Goal: Find specific page/section: Find specific page/section

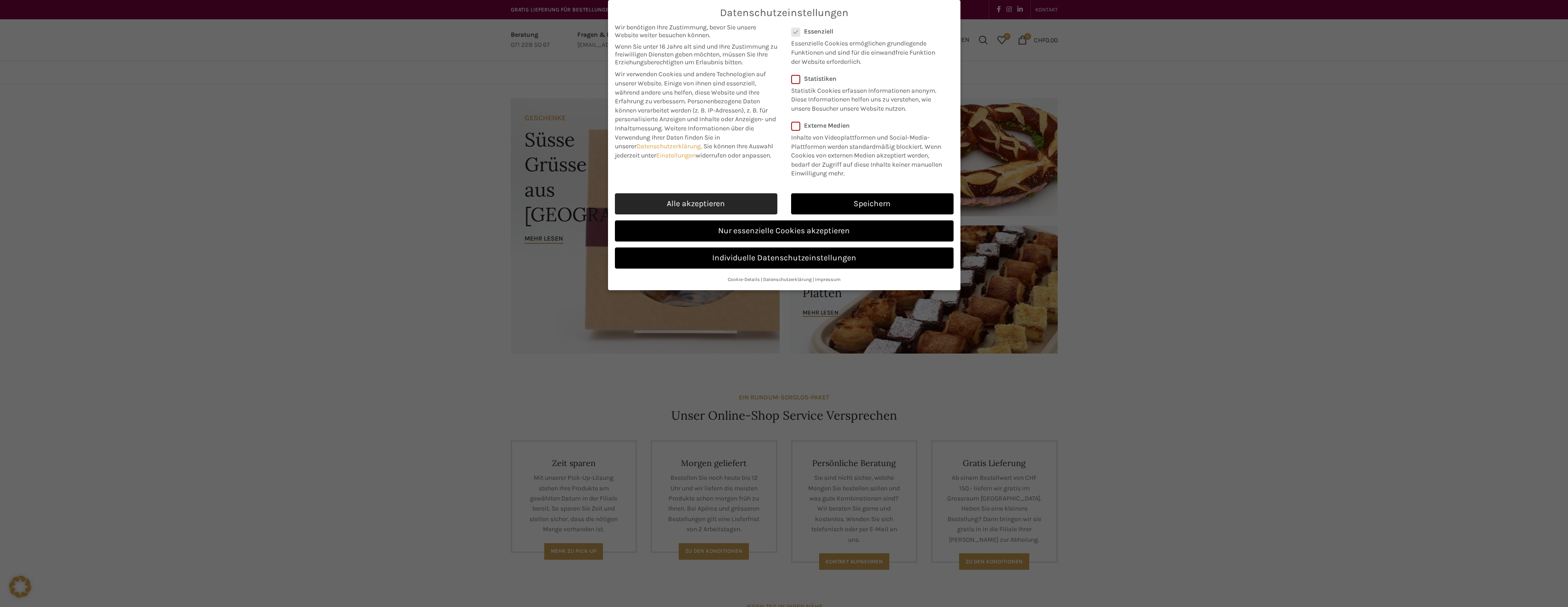
click at [676, 196] on link "Alle akzeptieren" at bounding box center [696, 203] width 162 height 21
checkbox input "true"
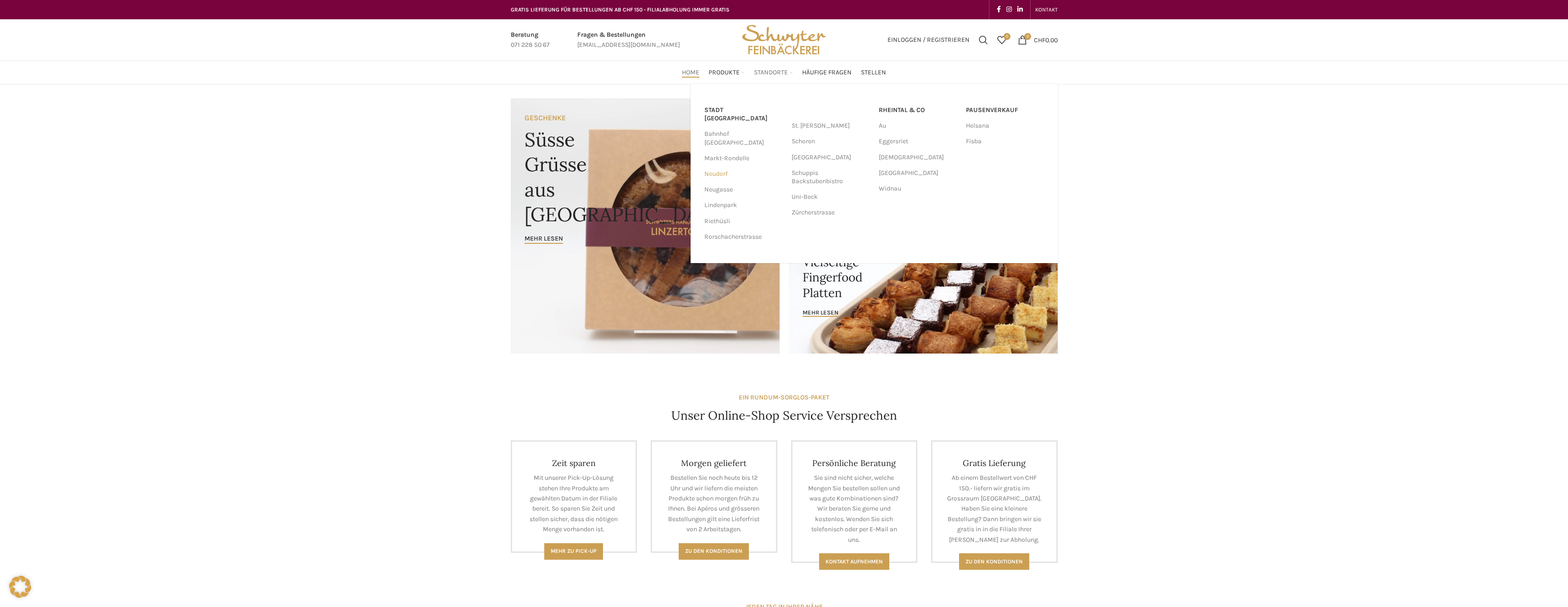
click at [713, 166] on link "Neudorf" at bounding box center [743, 174] width 78 height 15
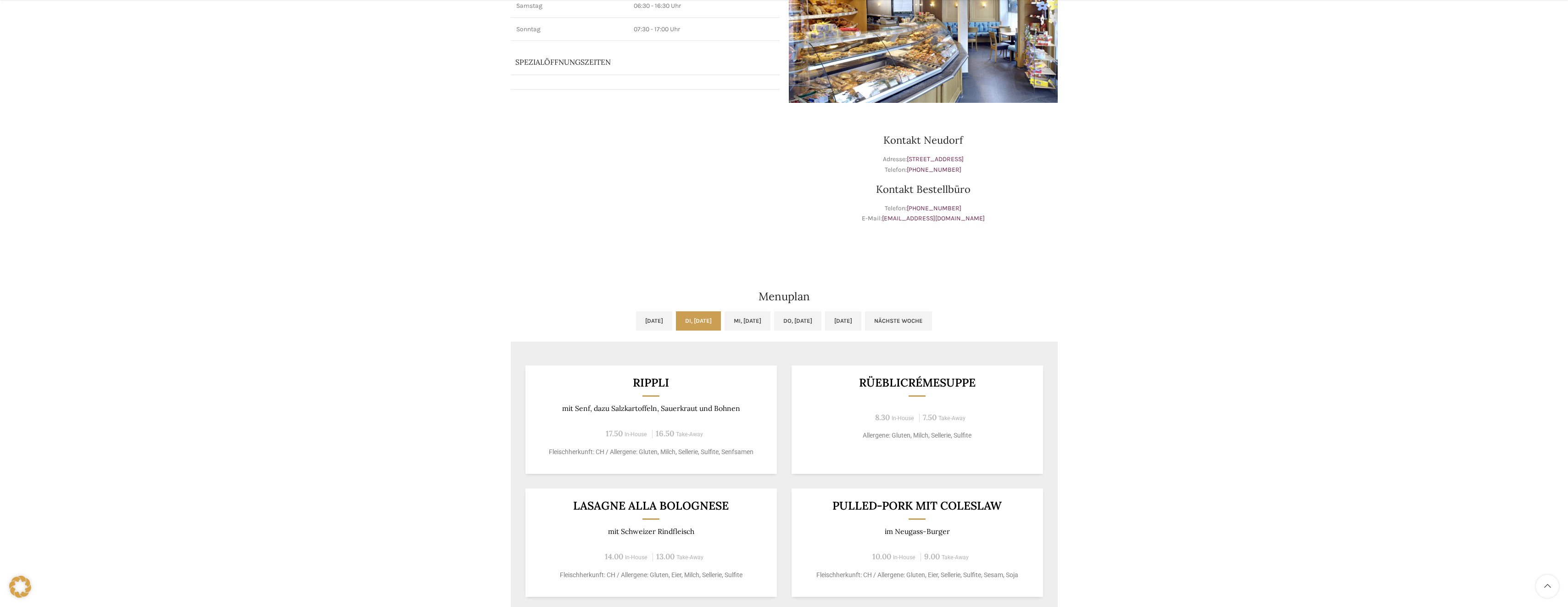
scroll to position [183, 0]
click at [741, 321] on link "Mi, [DATE]" at bounding box center [747, 321] width 46 height 19
click at [693, 319] on link "Di, [DATE]" at bounding box center [699, 321] width 45 height 19
